Goal: Task Accomplishment & Management: Use online tool/utility

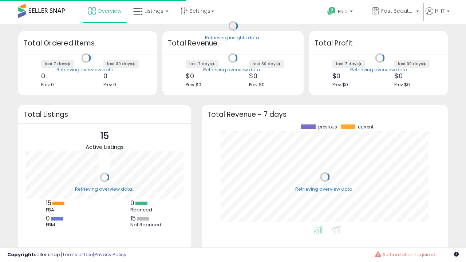
scroll to position [101, 231]
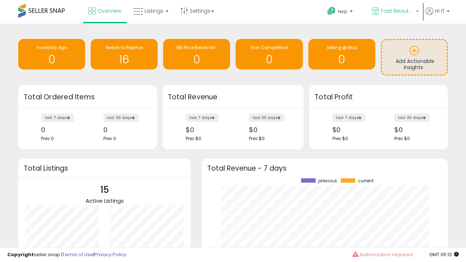
click at [394, 12] on span "Fast Beauty ([GEOGRAPHIC_DATA])" at bounding box center [397, 10] width 33 height 7
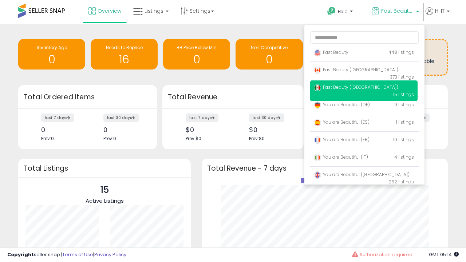
click at [363, 71] on span "Fast Beauty ([GEOGRAPHIC_DATA])" at bounding box center [356, 70] width 84 height 6
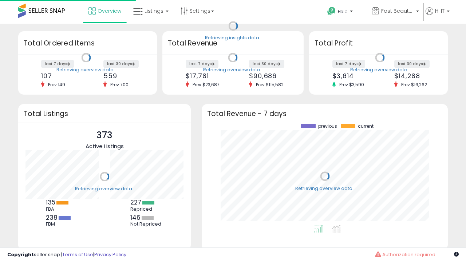
scroll to position [101, 231]
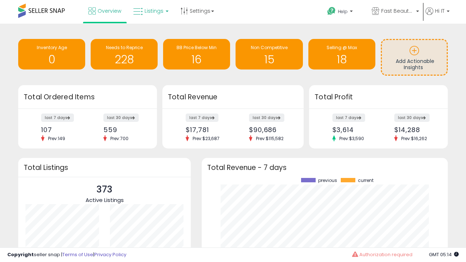
click at [150, 11] on span "Listings" at bounding box center [153, 10] width 19 height 7
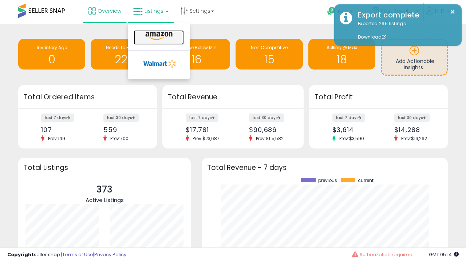
click at [158, 36] on icon at bounding box center [159, 35] width 32 height 9
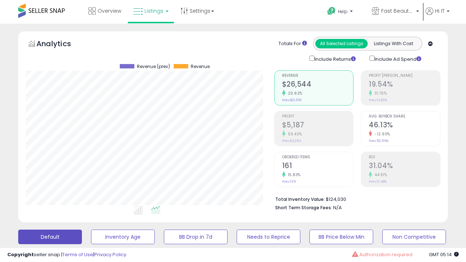
scroll to position [149, 248]
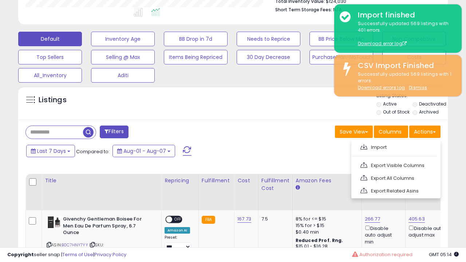
click at [363, 146] on span at bounding box center [363, 146] width 7 height 5
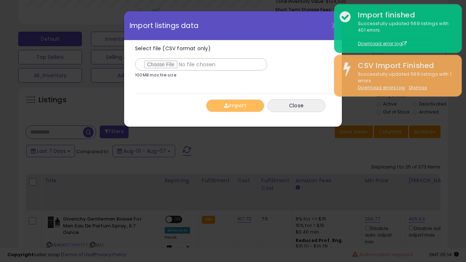
type input "**********"
click at [235, 105] on button "Import" at bounding box center [235, 105] width 58 height 13
